Goal: Task Accomplishment & Management: Manage account settings

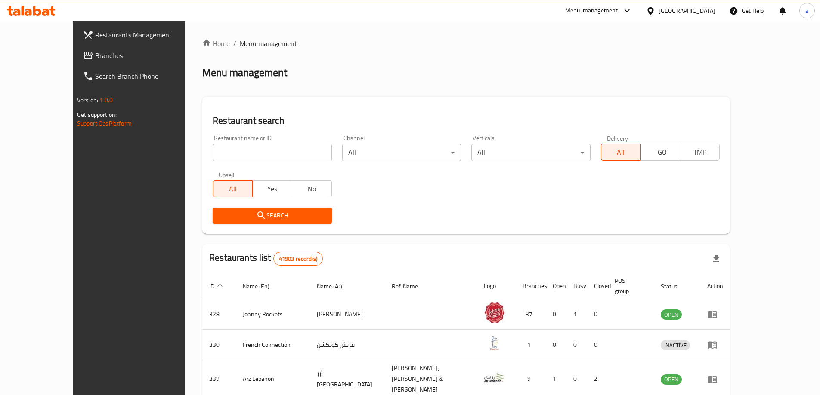
click at [697, 15] on div "United Arab Emirates" at bounding box center [686, 10] width 57 height 9
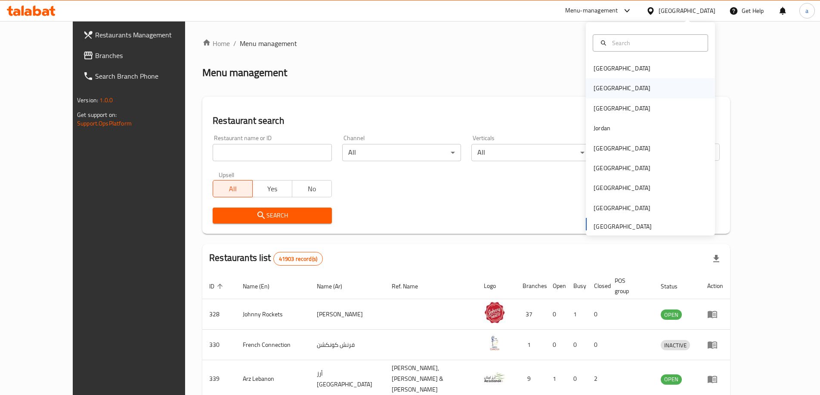
click at [600, 89] on div "[GEOGRAPHIC_DATA]" at bounding box center [621, 87] width 57 height 9
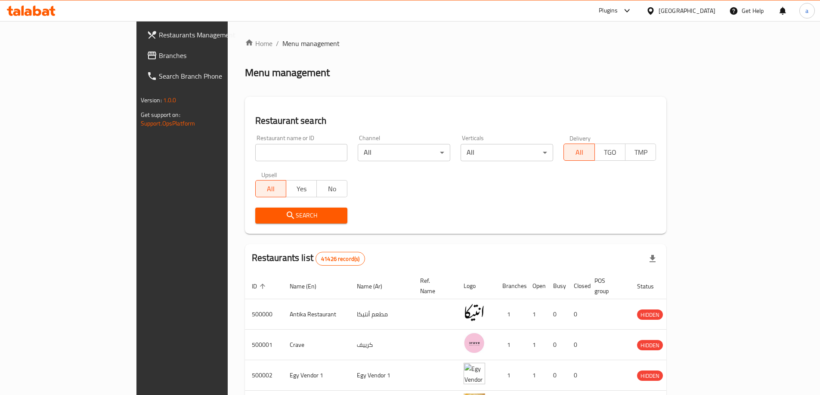
click at [255, 155] on input "search" at bounding box center [301, 152] width 93 height 17
paste input "780113"
type input "780113"
click at [262, 214] on span "Search" at bounding box center [301, 215] width 79 height 11
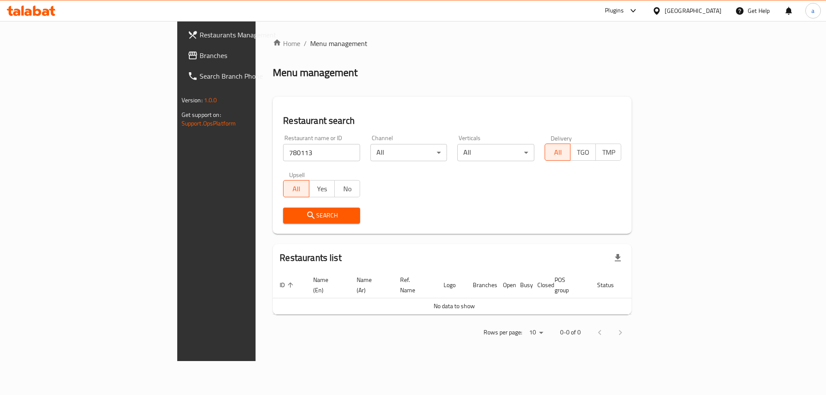
click at [200, 56] on span "Branches" at bounding box center [254, 55] width 109 height 10
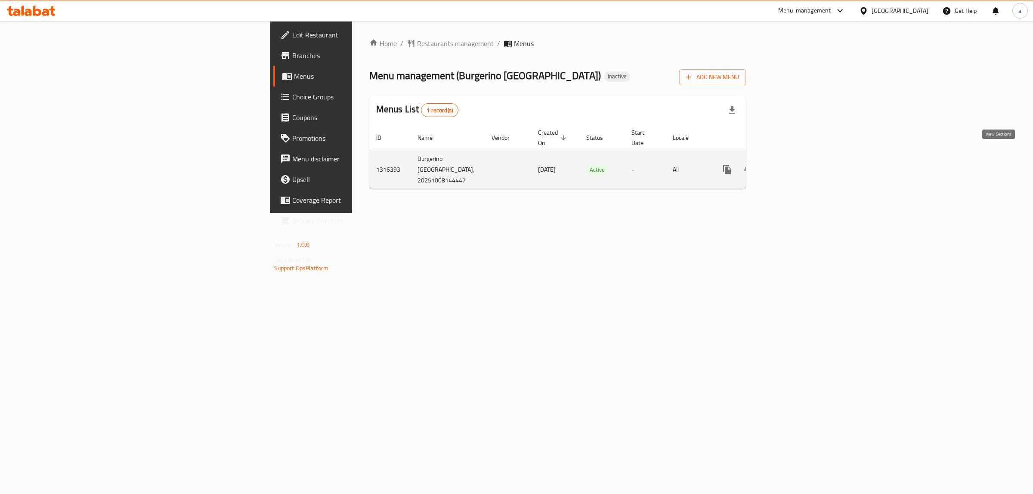
click at [794, 164] on icon "enhanced table" at bounding box center [789, 169] width 10 height 10
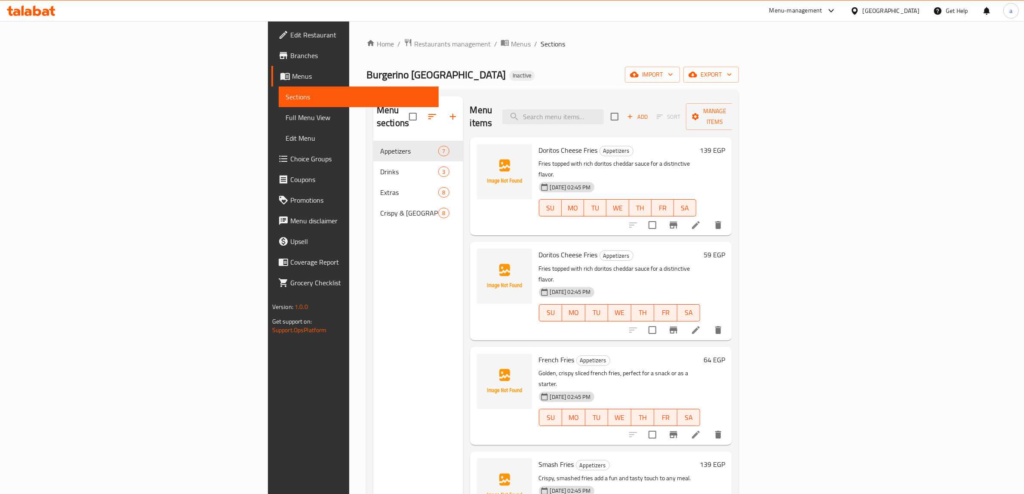
click at [292, 72] on span "Menus" at bounding box center [362, 76] width 140 height 10
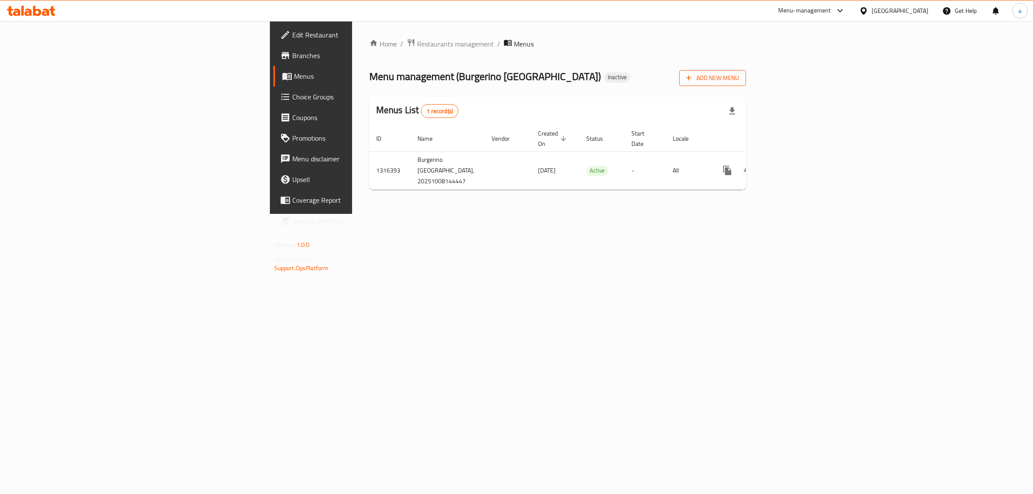
click at [739, 76] on span "Add New Menu" at bounding box center [712, 78] width 53 height 11
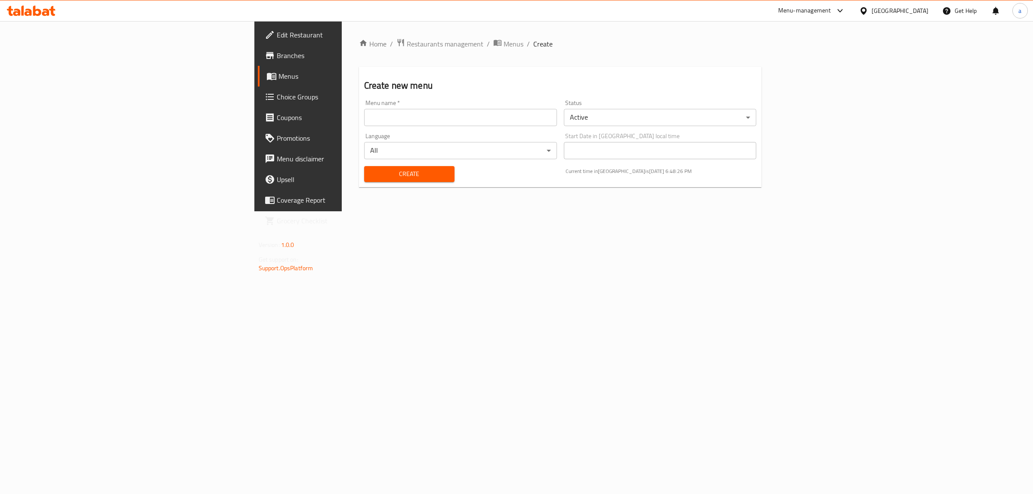
click at [460, 113] on input "text" at bounding box center [460, 117] width 193 height 17
type input "[DATE]"
click at [371, 178] on span "Create" at bounding box center [409, 174] width 77 height 11
